Goal: Task Accomplishment & Management: Use online tool/utility

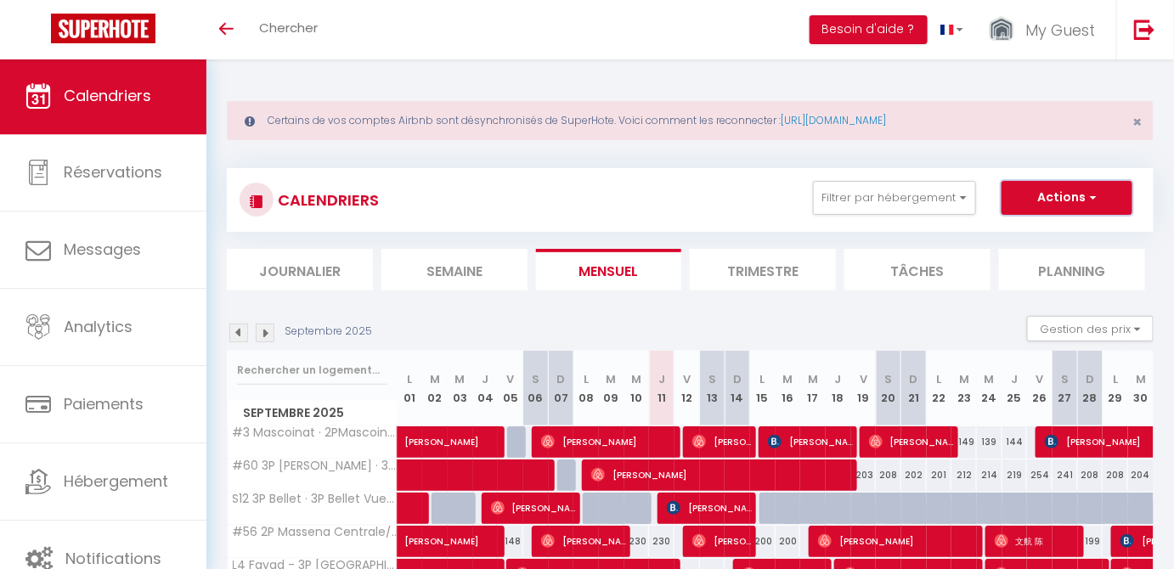
click at [1070, 202] on button "Actions" at bounding box center [1067, 198] width 131 height 34
click at [955, 195] on button "Filtrer par hébergement" at bounding box center [894, 198] width 163 height 34
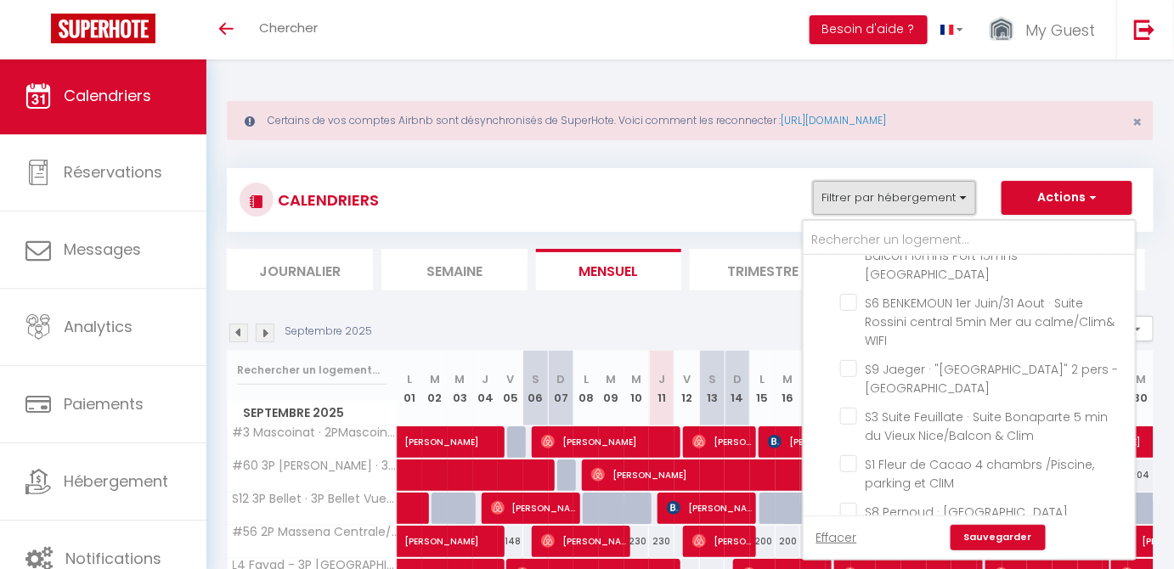
scroll to position [7143, 0]
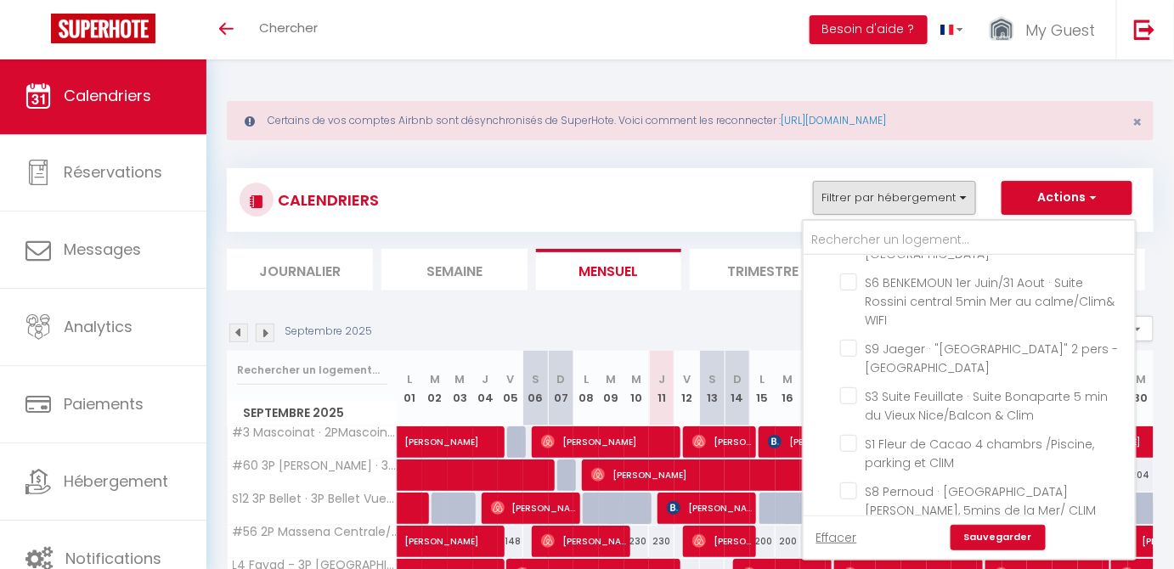
click at [1003, 535] on link "Sauvegarder" at bounding box center [998, 537] width 95 height 25
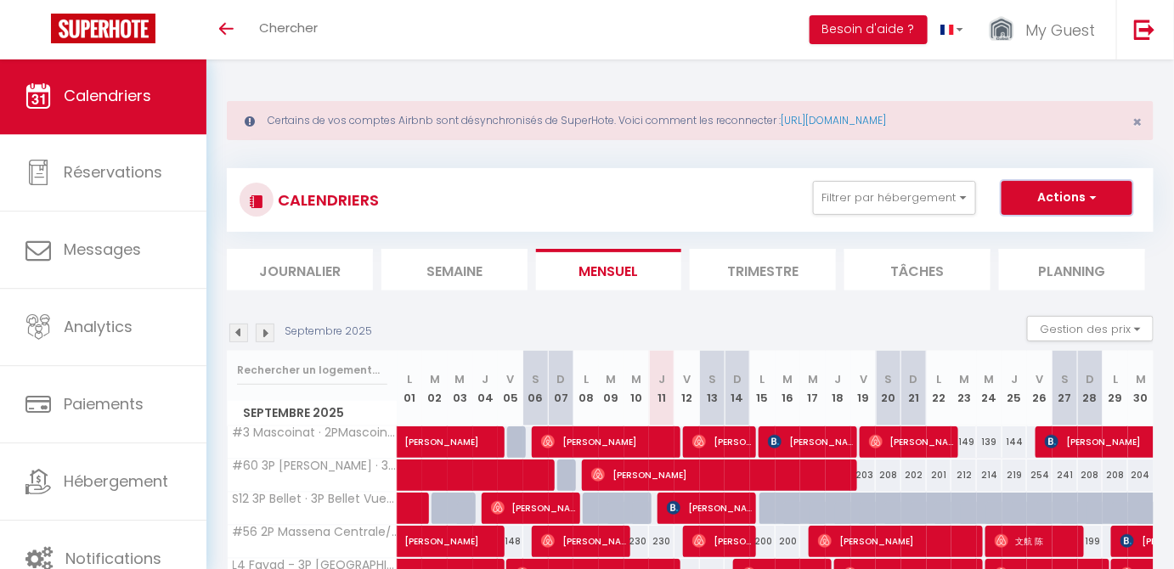
click at [1071, 203] on button "Actions" at bounding box center [1067, 198] width 131 height 34
click at [1033, 265] on link "Exporter les réservations" at bounding box center [1049, 262] width 148 height 25
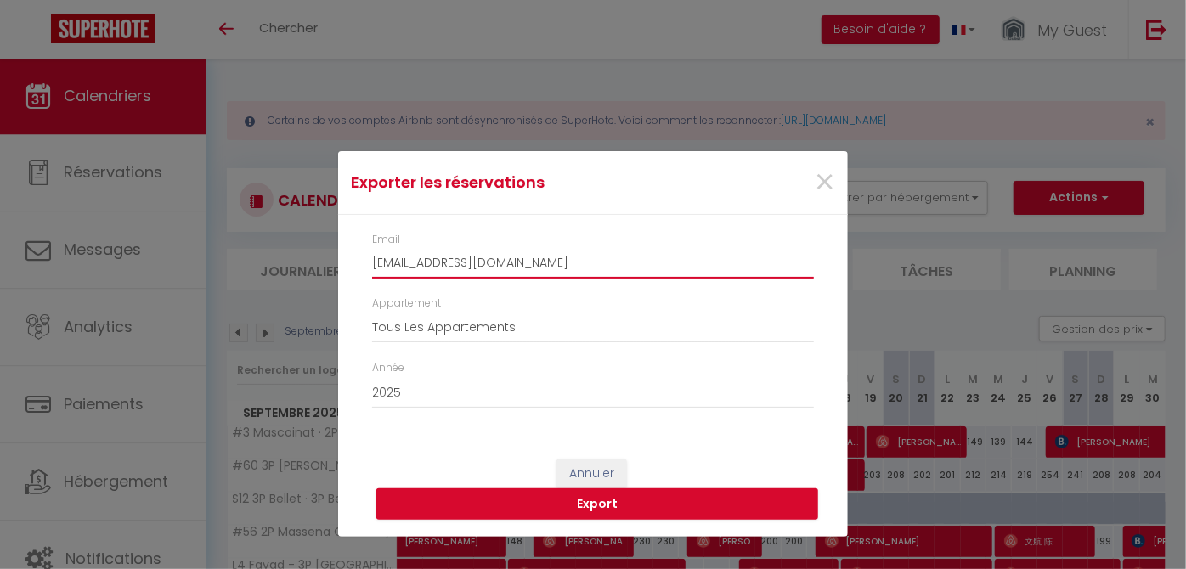
drag, startPoint x: 391, startPoint y: 261, endPoint x: 358, endPoint y: 258, distance: 33.2
click at [359, 258] on div "Email [EMAIL_ADDRESS][DOMAIN_NAME] Appartement Tous Les Appartements A8 3P dupl…" at bounding box center [593, 329] width 510 height 229
drag, startPoint x: 498, startPoint y: 264, endPoint x: 450, endPoint y: 254, distance: 48.7
click at [450, 254] on input "[EMAIL_ADDRESS][DOMAIN_NAME]" at bounding box center [593, 263] width 442 height 31
type input "[EMAIL_ADDRESS][DOMAIN_NAME]"
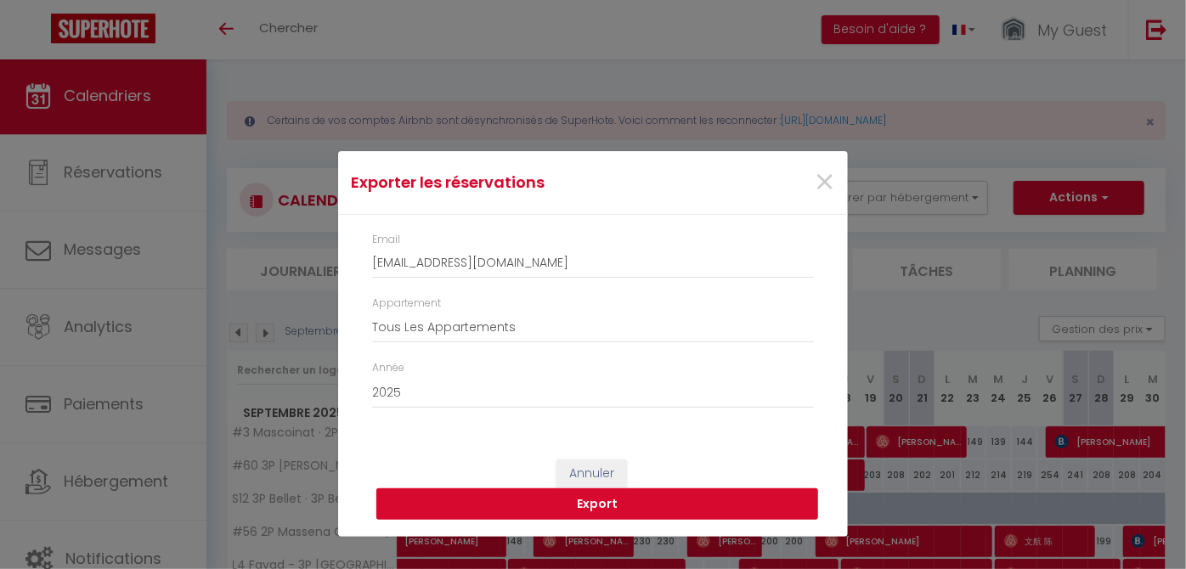
click at [683, 510] on button "Export" at bounding box center [597, 505] width 442 height 32
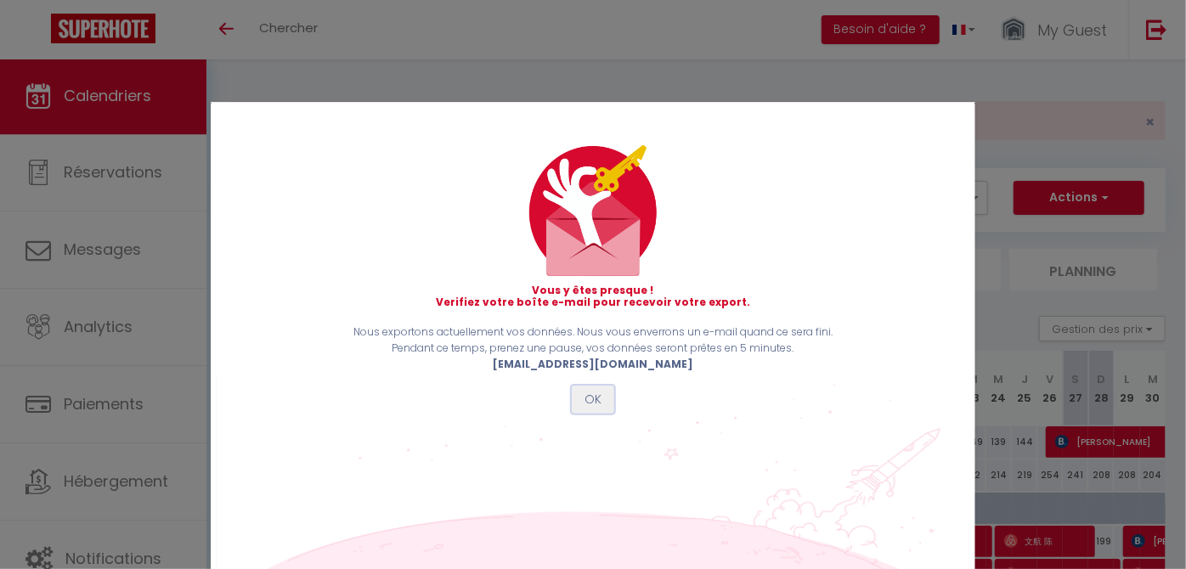
click at [585, 403] on button "OK" at bounding box center [593, 400] width 42 height 29
